Goal: Task Accomplishment & Management: Manage account settings

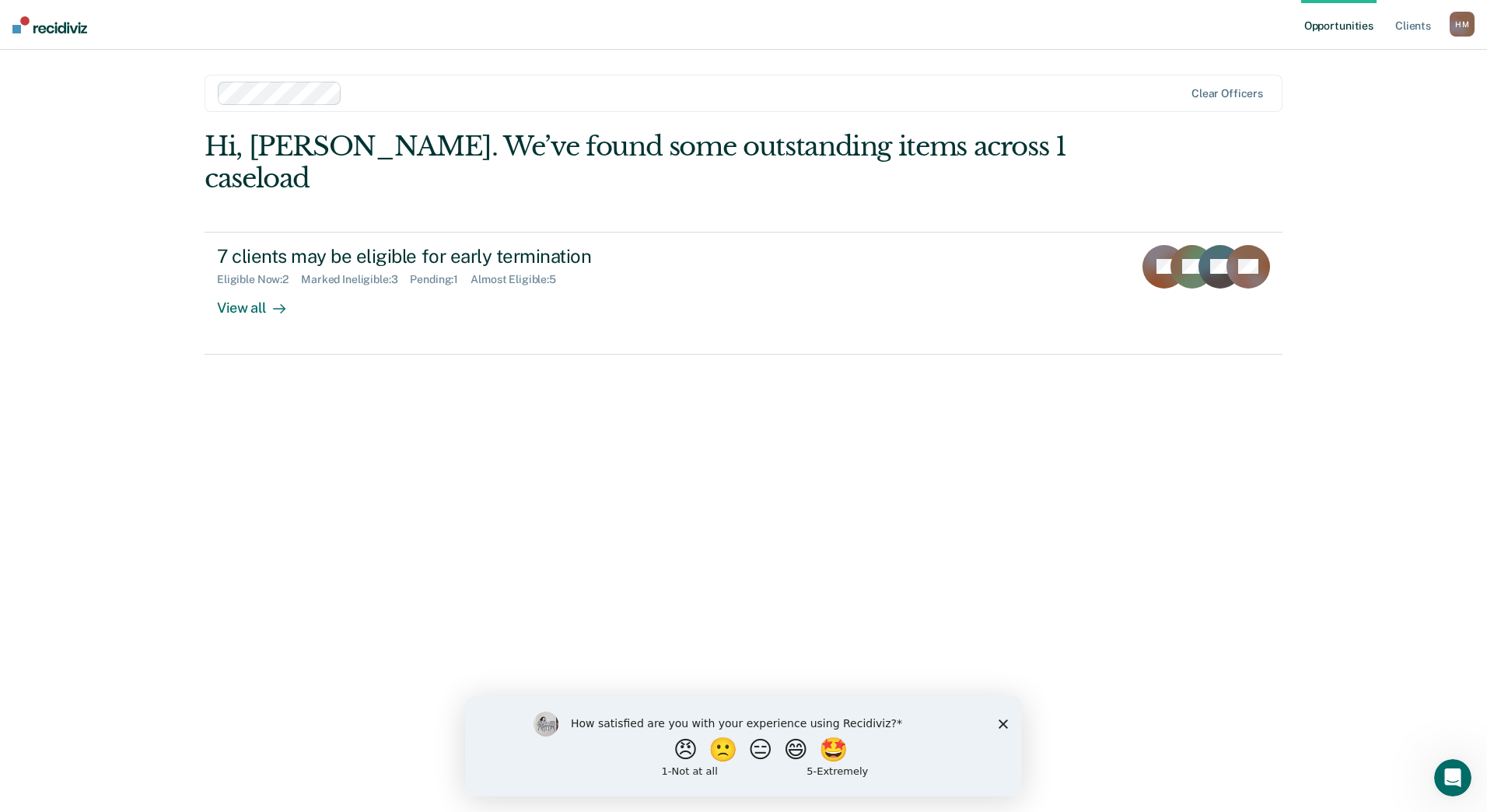
click at [1005, 719] on icon "Close survey" at bounding box center [1003, 723] width 9 height 9
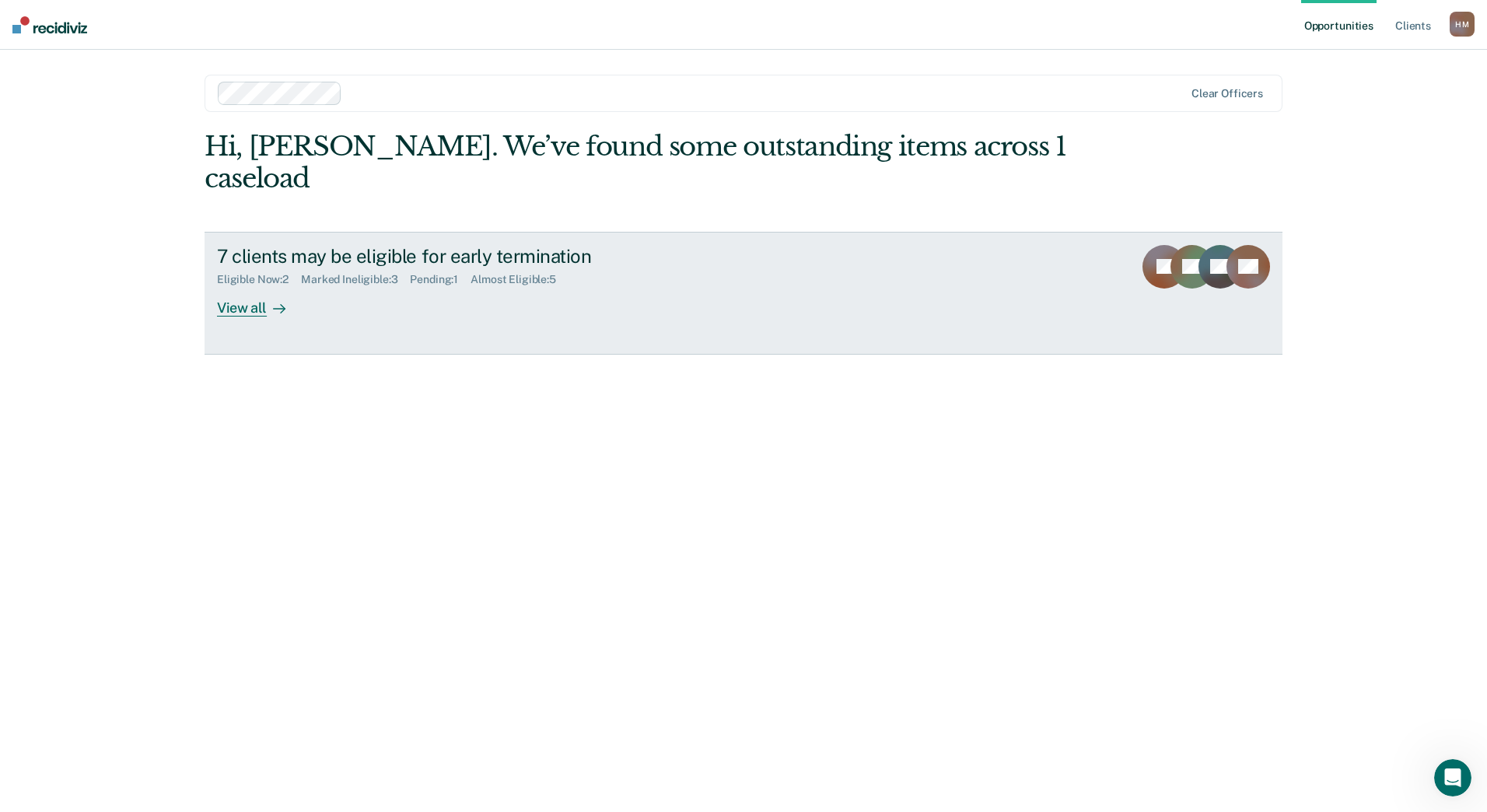
click at [267, 298] on div at bounding box center [276, 307] width 19 height 18
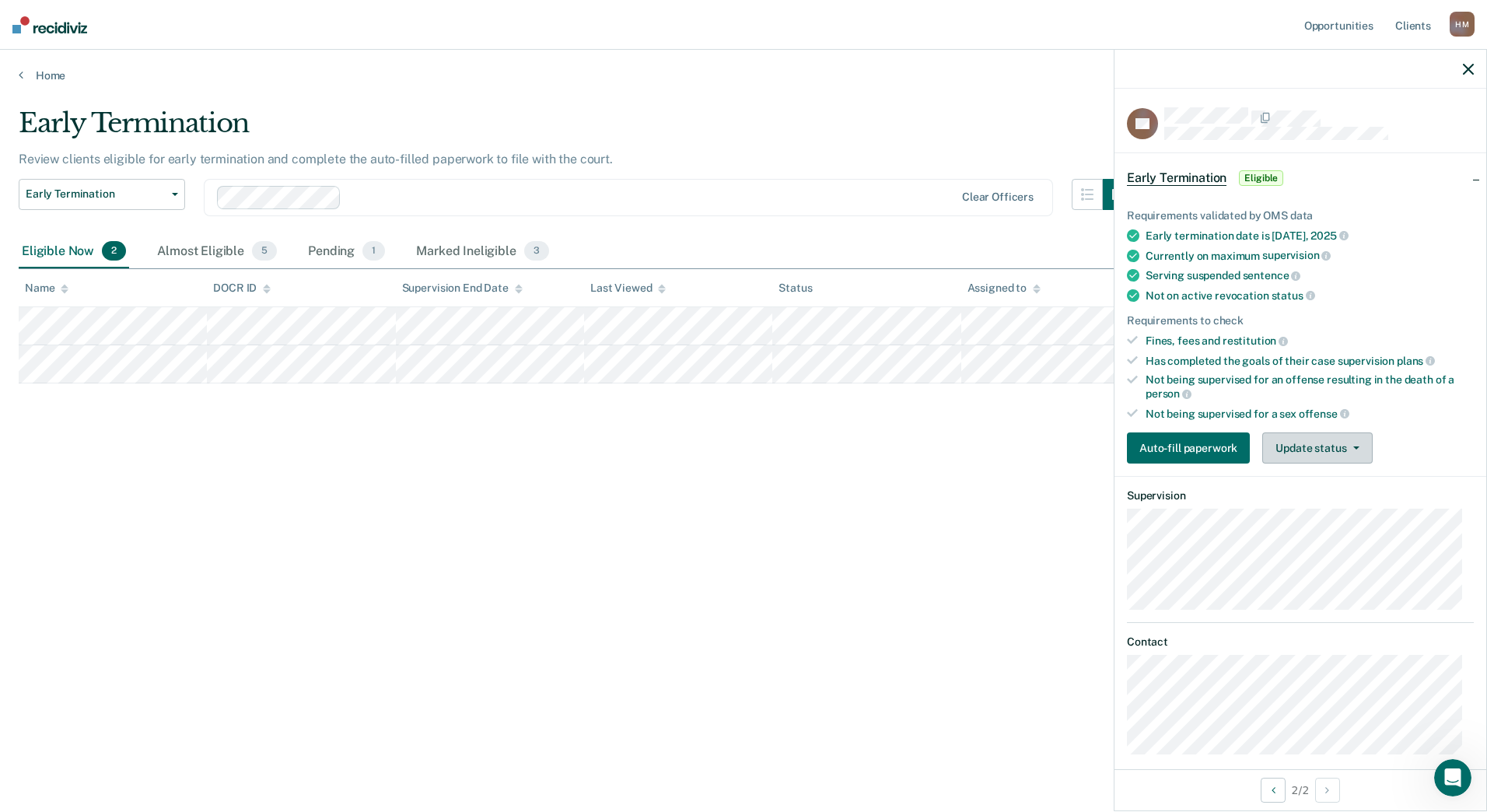
click at [1308, 450] on button "Update status" at bounding box center [1317, 447] width 110 height 31
click at [1315, 508] on button "Mark Ineligible" at bounding box center [1337, 510] width 150 height 25
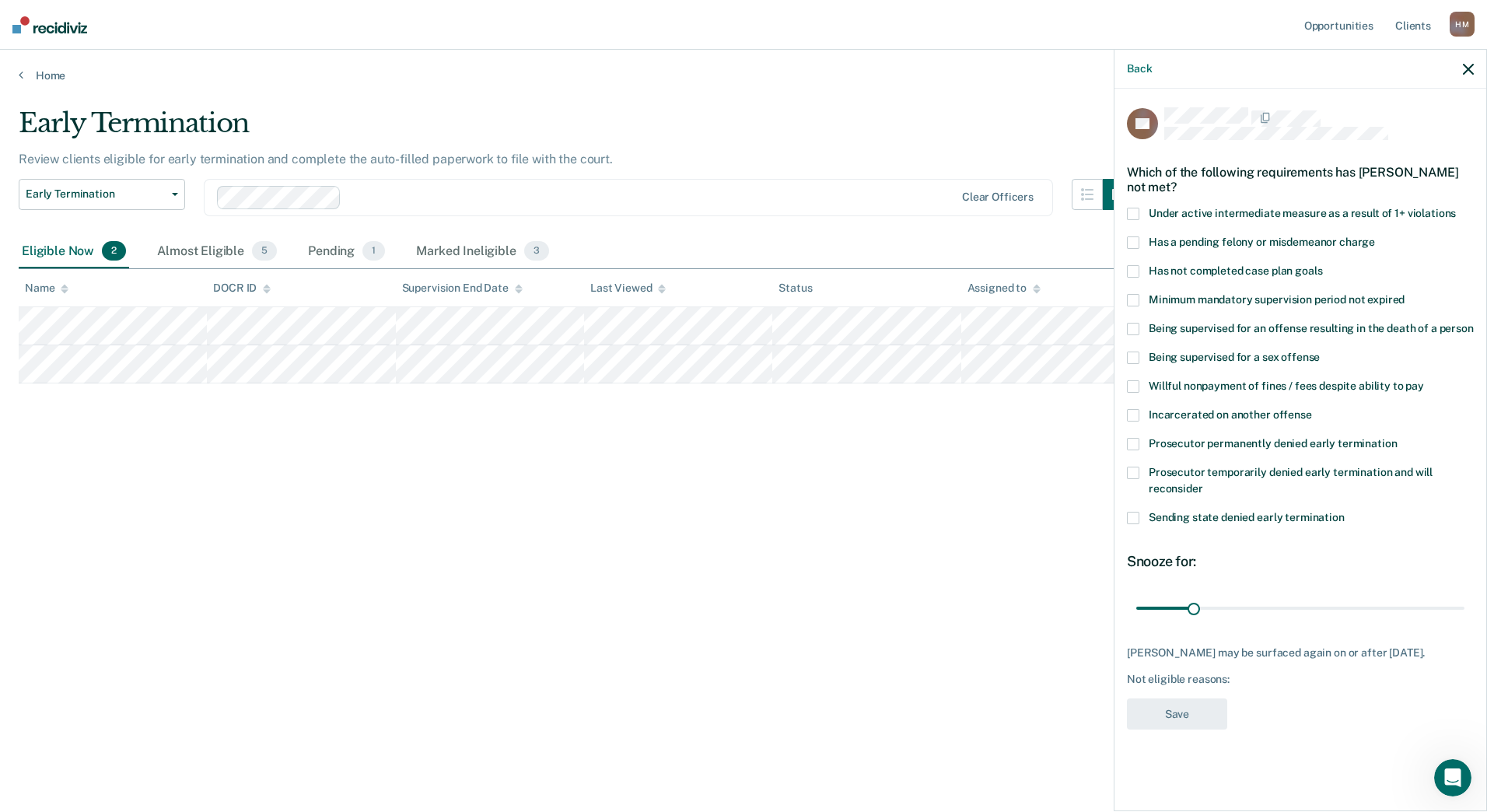
click at [1134, 269] on span at bounding box center [1133, 271] width 13 height 13
click at [1139, 385] on span at bounding box center [1133, 387] width 13 height 13
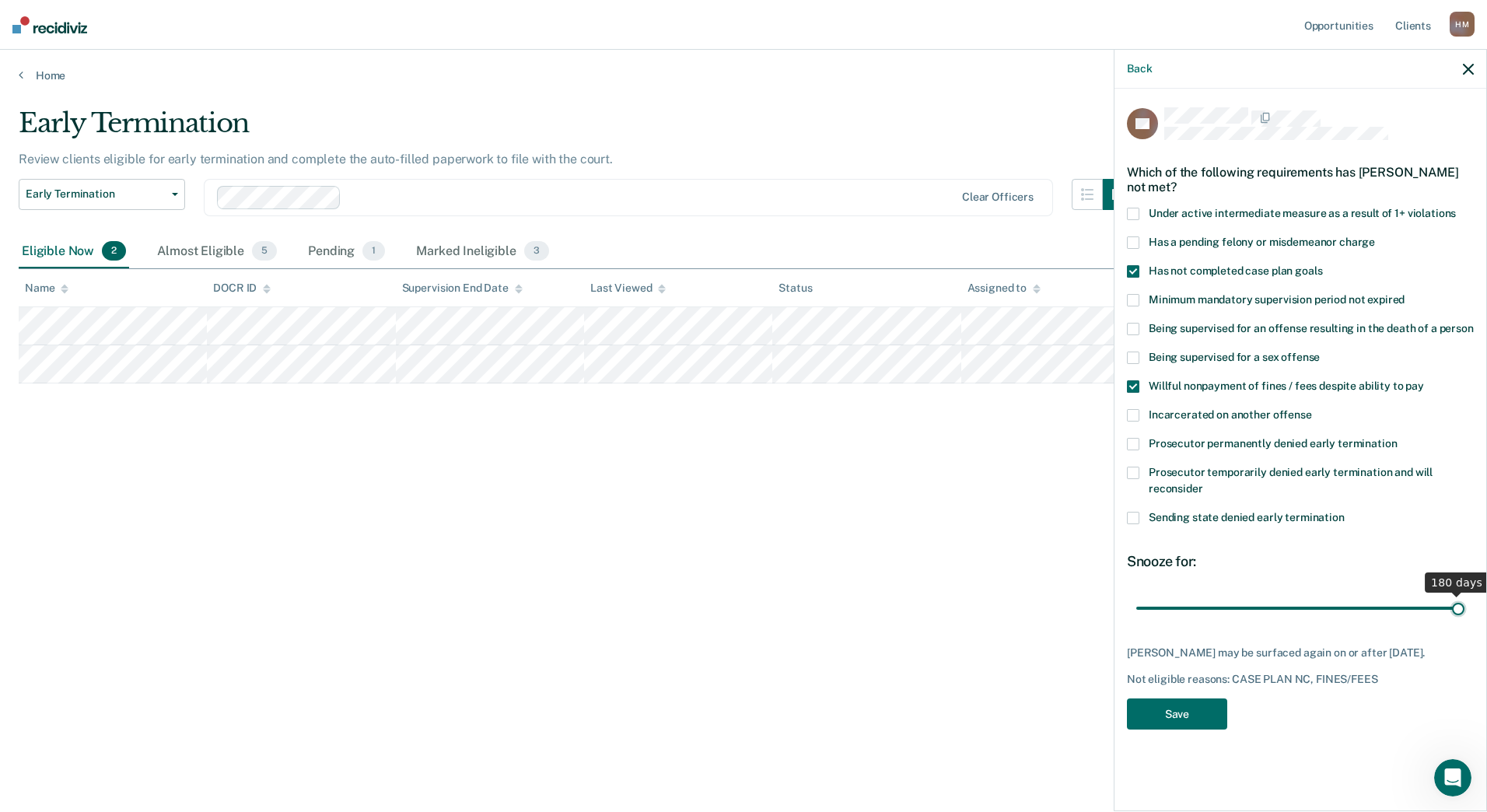
drag, startPoint x: 1197, startPoint y: 604, endPoint x: 1512, endPoint y: 620, distance: 315.4
type input "180"
click at [1464, 620] on input "range" at bounding box center [1300, 608] width 328 height 27
click at [1144, 711] on button "Save" at bounding box center [1177, 714] width 101 height 32
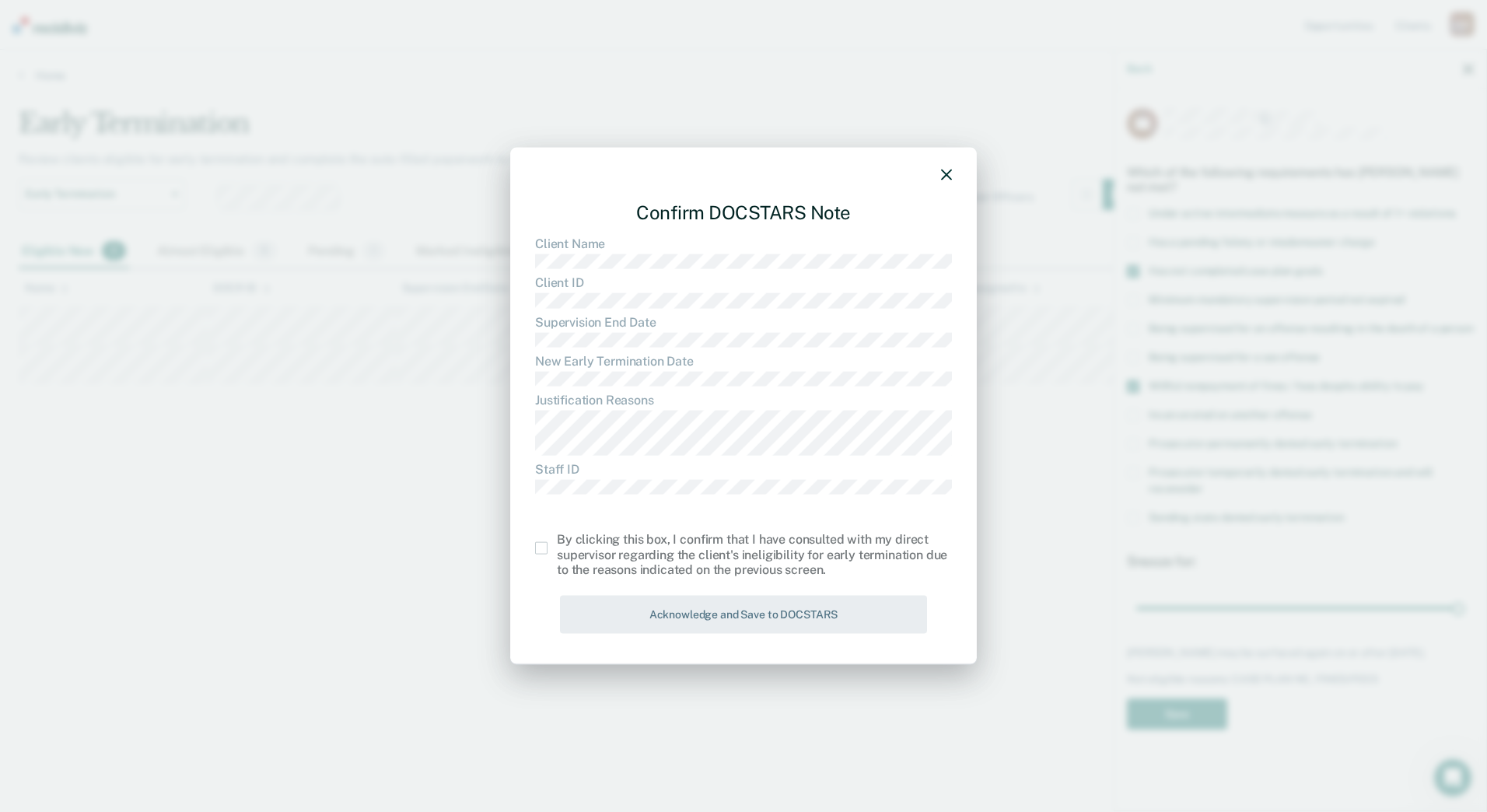
click at [537, 547] on span at bounding box center [541, 548] width 13 height 13
click at [557, 542] on input "checkbox" at bounding box center [557, 542] width 0 height 0
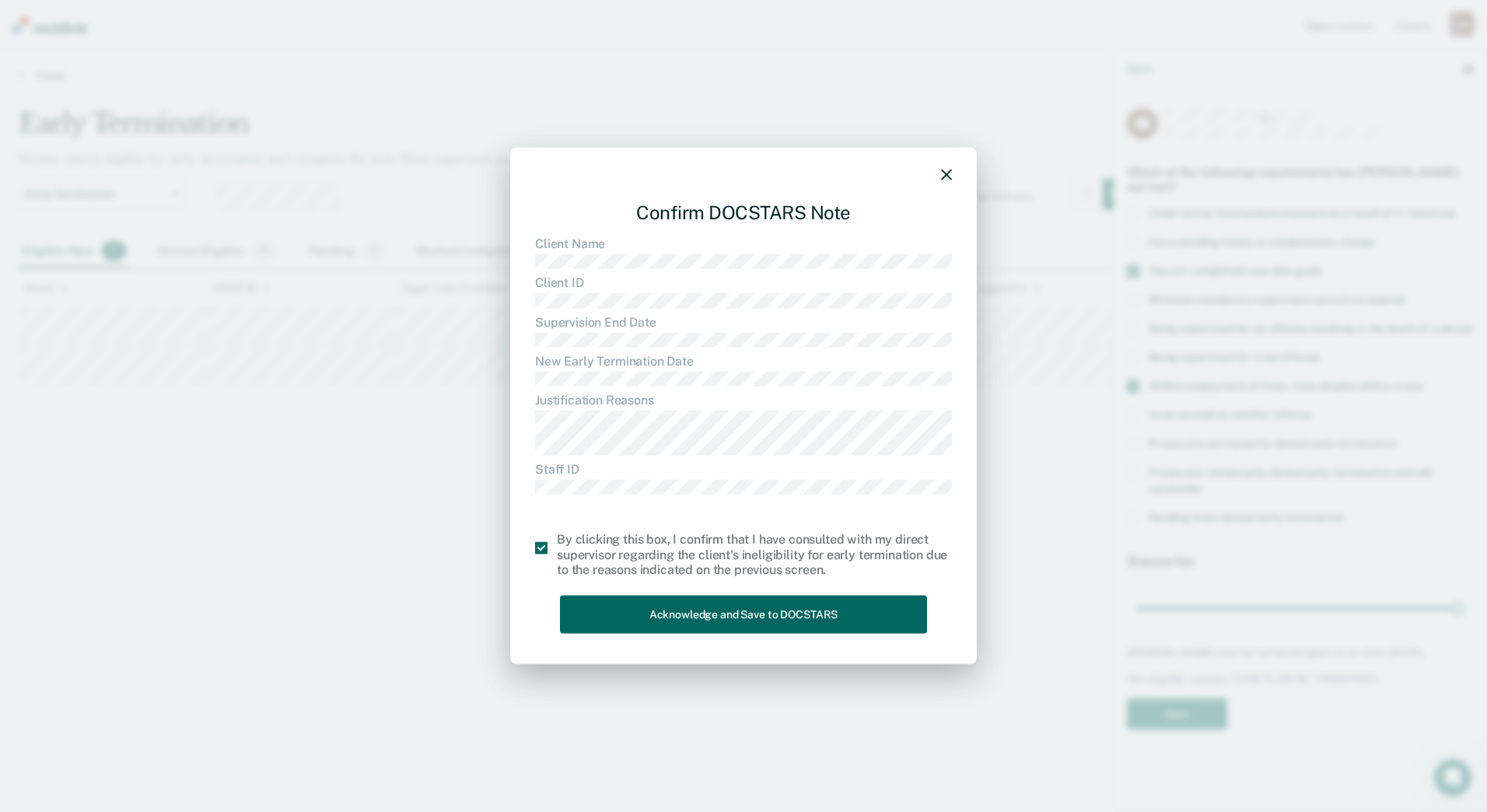
click at [636, 605] on button "Acknowledge and Save to DOCSTARS" at bounding box center [744, 615] width 367 height 38
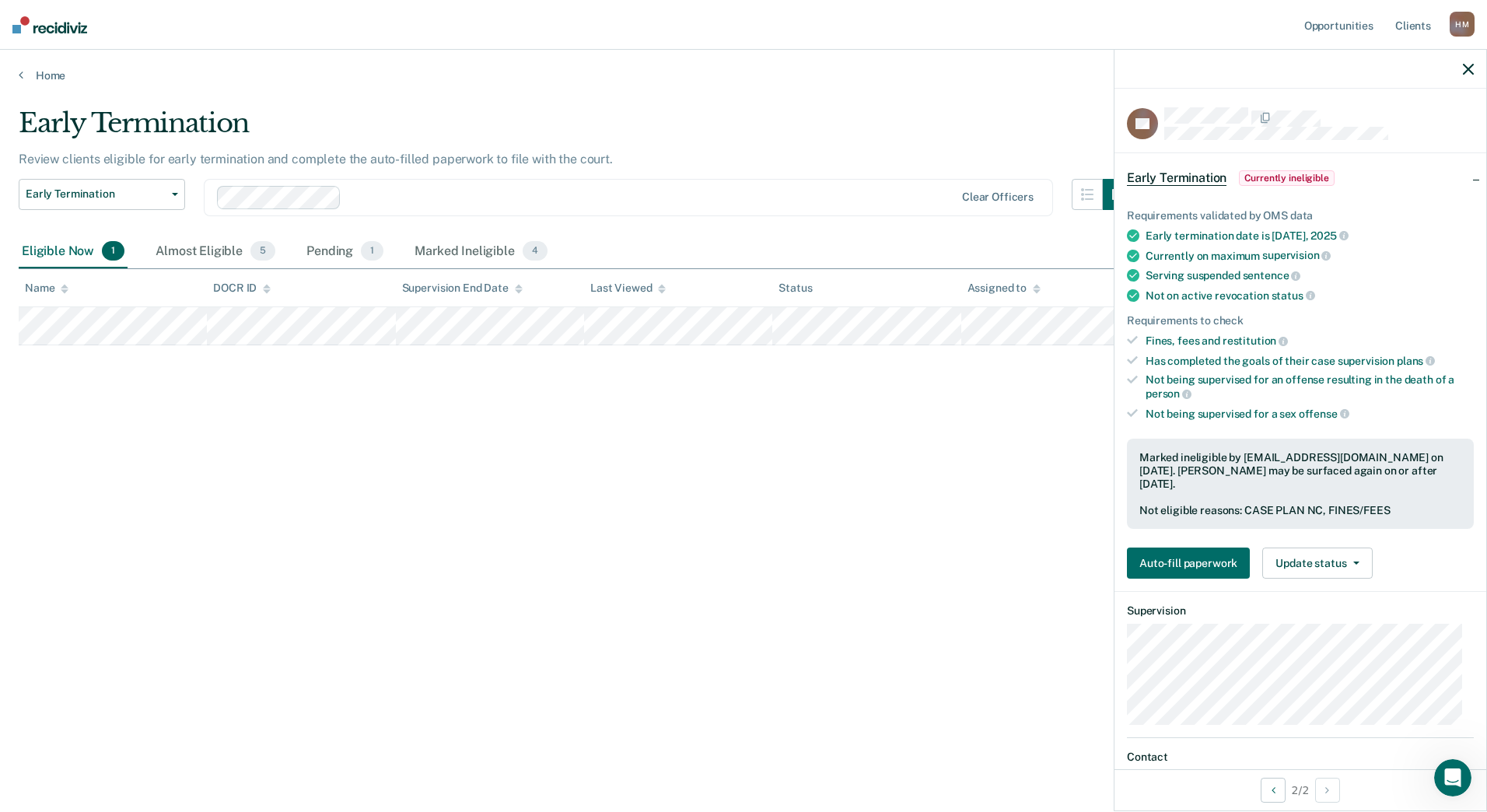
click at [1466, 66] on icon "button" at bounding box center [1468, 70] width 11 height 11
